Goal: Information Seeking & Learning: Learn about a topic

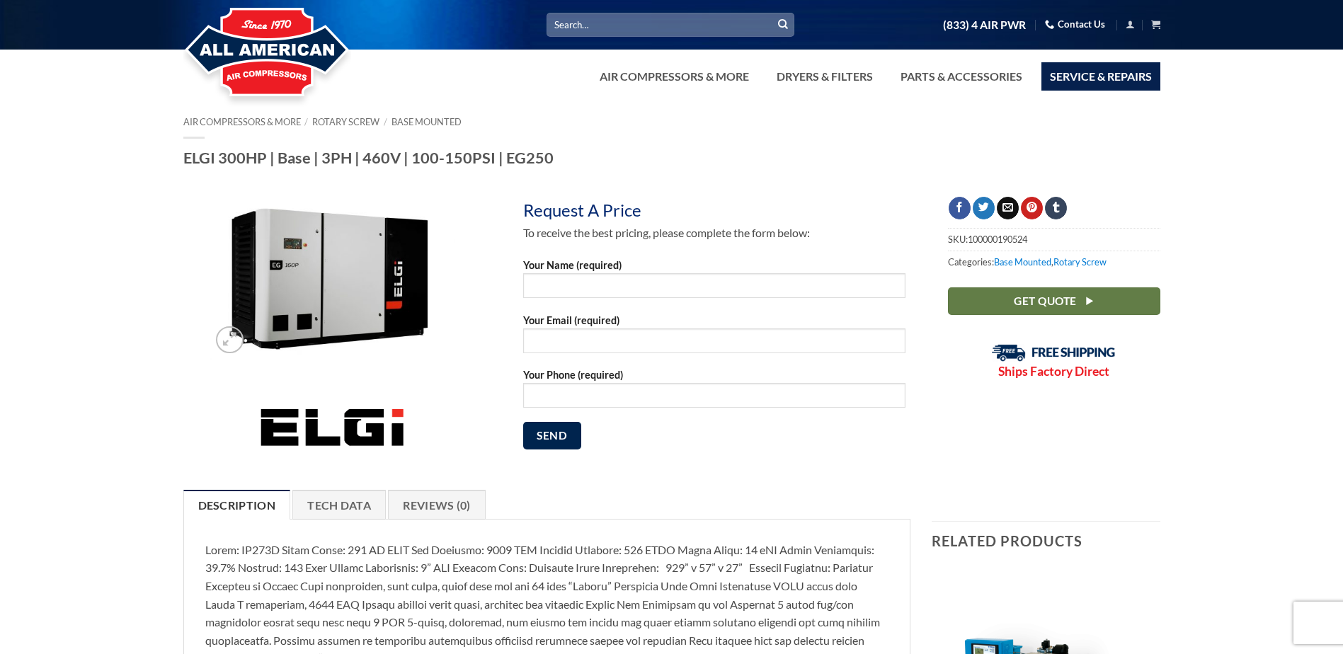
click at [1109, 76] on link "Service & Repairs" at bounding box center [1100, 76] width 119 height 28
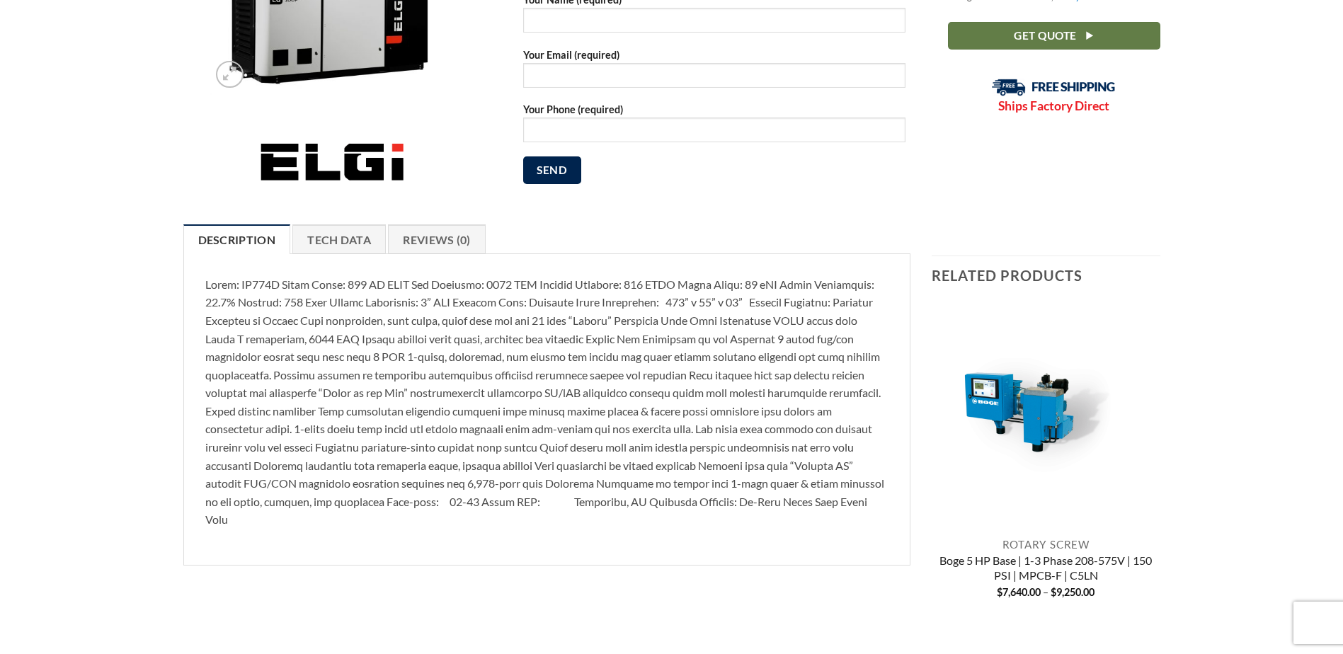
scroll to position [425, 0]
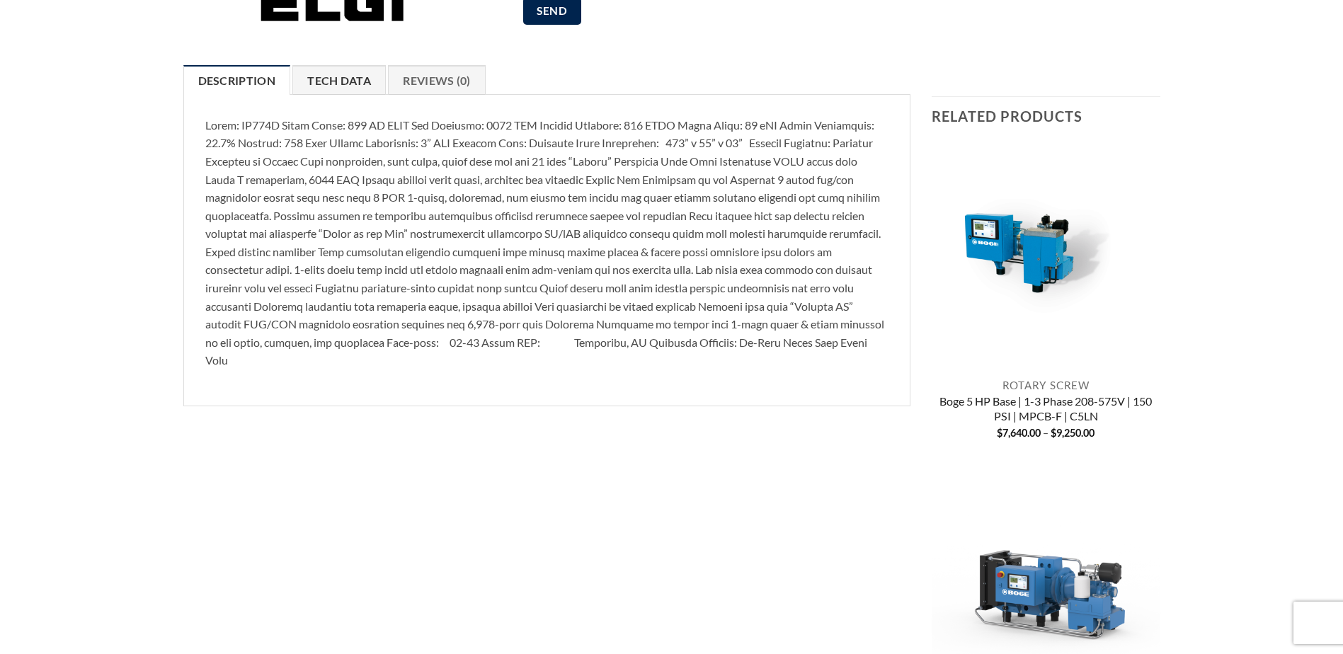
click at [347, 78] on link "Tech Data" at bounding box center [338, 80] width 93 height 30
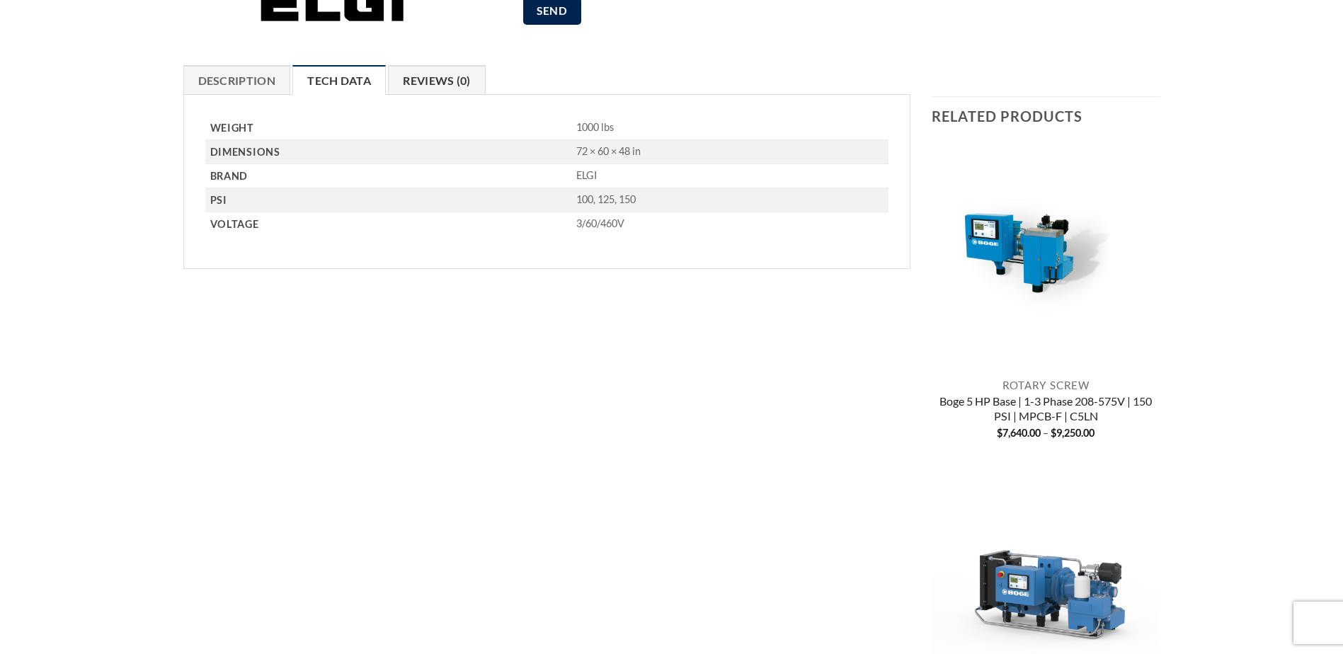
click at [431, 80] on link "Reviews (0)" at bounding box center [437, 80] width 98 height 30
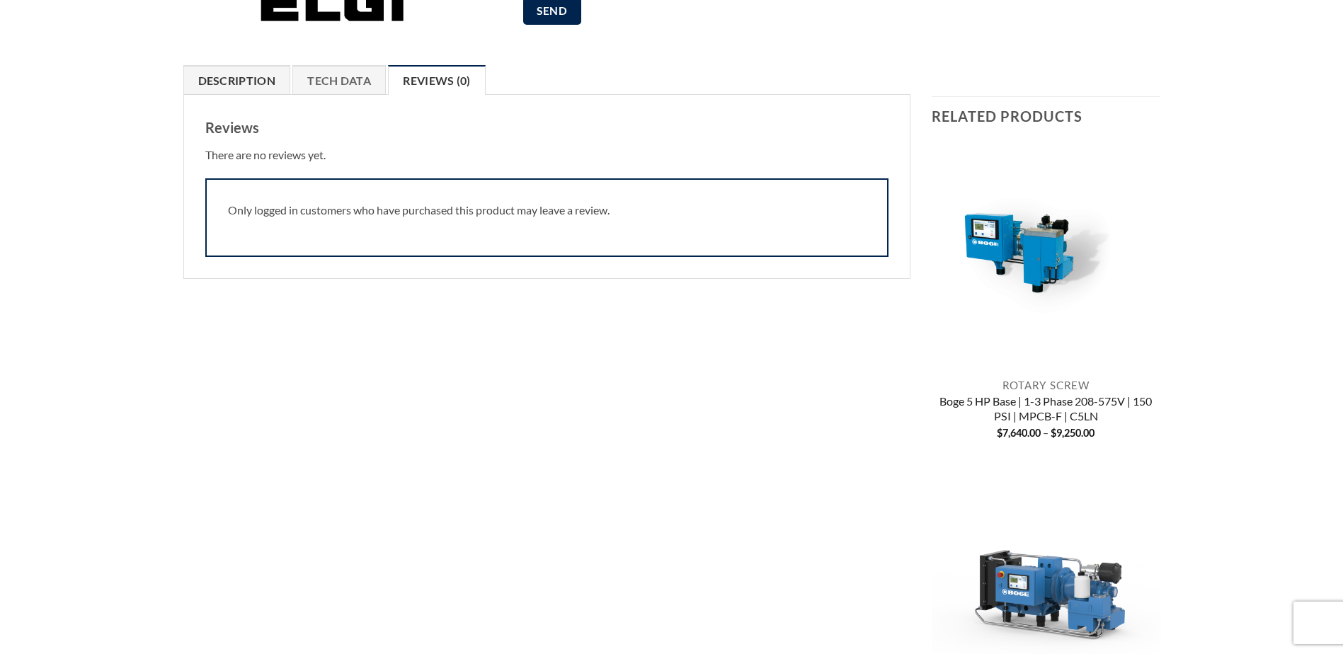
click at [208, 83] on link "Description" at bounding box center [237, 80] width 108 height 30
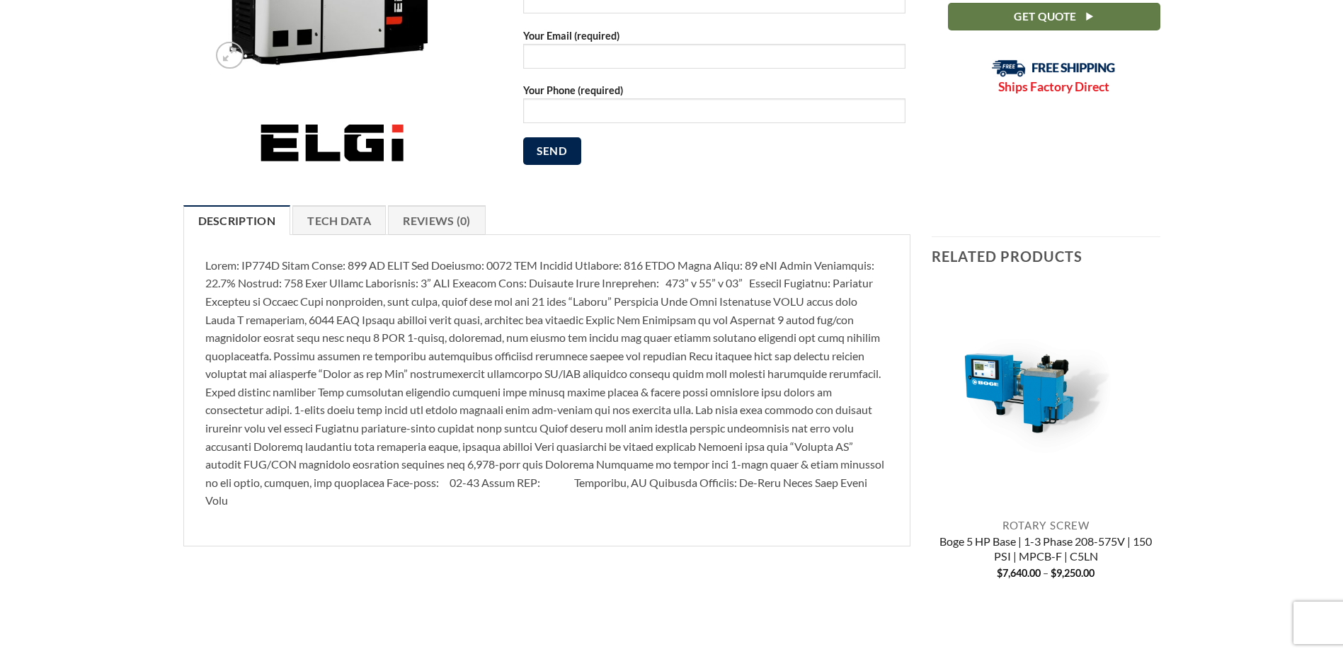
scroll to position [0, 0]
